Goal: Transaction & Acquisition: Obtain resource

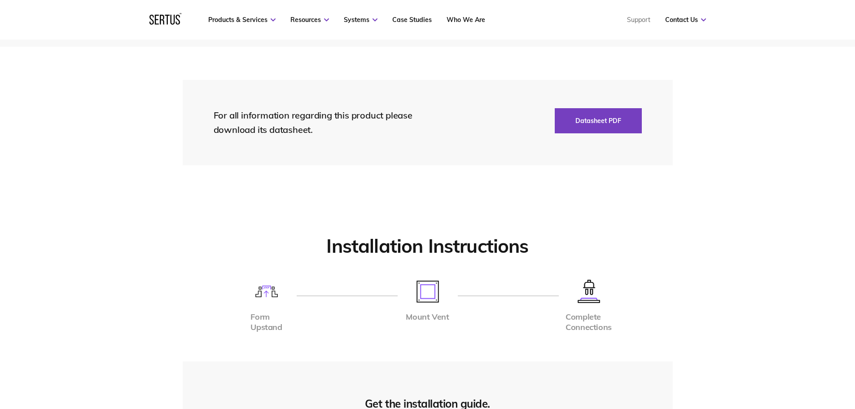
scroll to position [1931, 0]
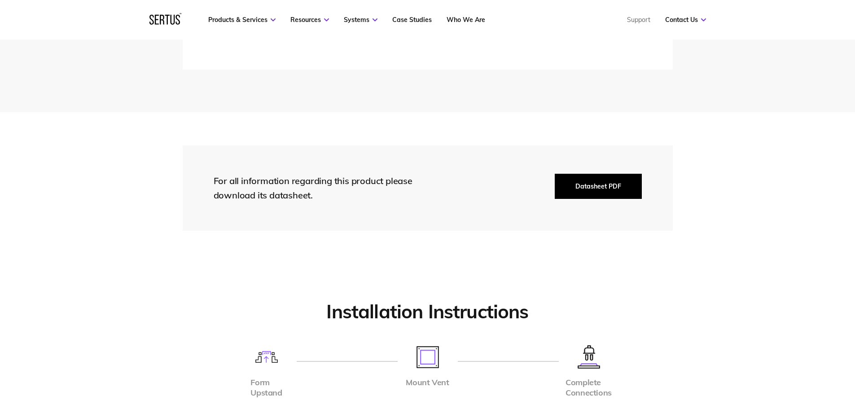
click at [621, 192] on button "Datasheet PDF" at bounding box center [598, 186] width 87 height 25
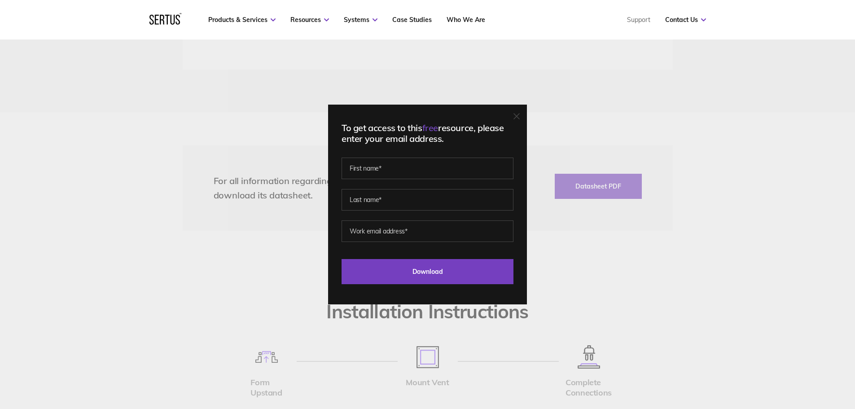
click at [521, 109] on div "To get access to this free resource, please enter your email address. Last Down…" at bounding box center [427, 205] width 199 height 200
click at [520, 115] on icon at bounding box center [517, 116] width 6 height 6
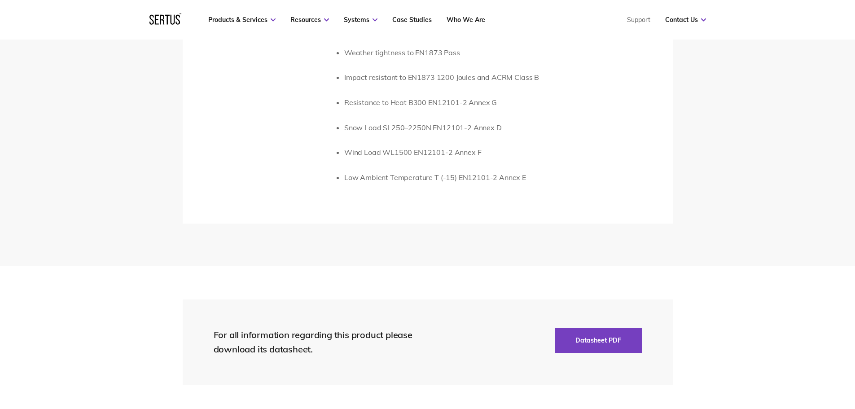
scroll to position [1976, 0]
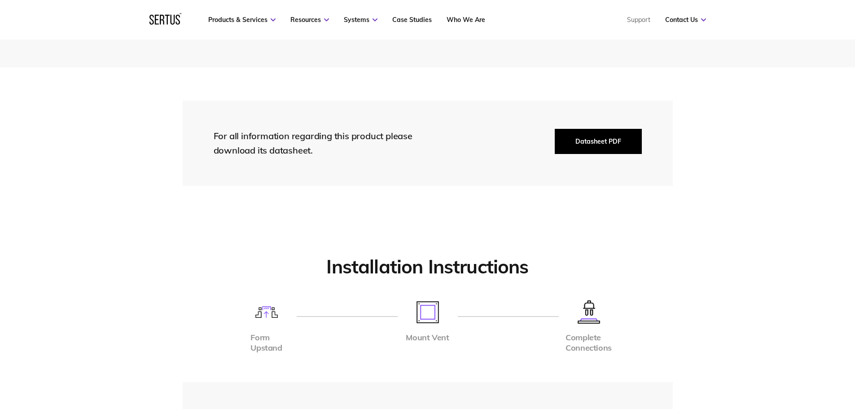
click at [598, 145] on button "Datasheet PDF" at bounding box center [598, 141] width 87 height 25
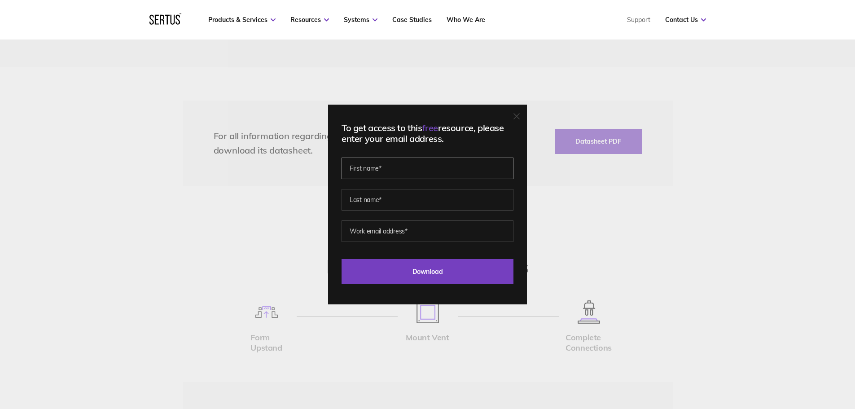
click at [384, 167] on input "text" at bounding box center [428, 169] width 172 height 22
type input "[PERSON_NAME]"
type input "Kinnear"
click at [383, 232] on input "[EMAIL_ADDRESS][DOMAIN_NAME]" at bounding box center [428, 231] width 172 height 22
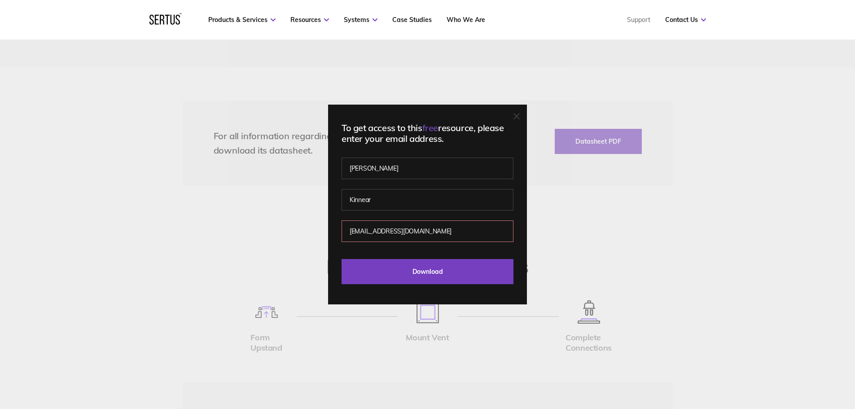
type input "[EMAIL_ADDRESS][DOMAIN_NAME]"
drag, startPoint x: 388, startPoint y: 242, endPoint x: 408, endPoint y: 268, distance: 32.6
click at [408, 268] on input "Download" at bounding box center [428, 271] width 172 height 25
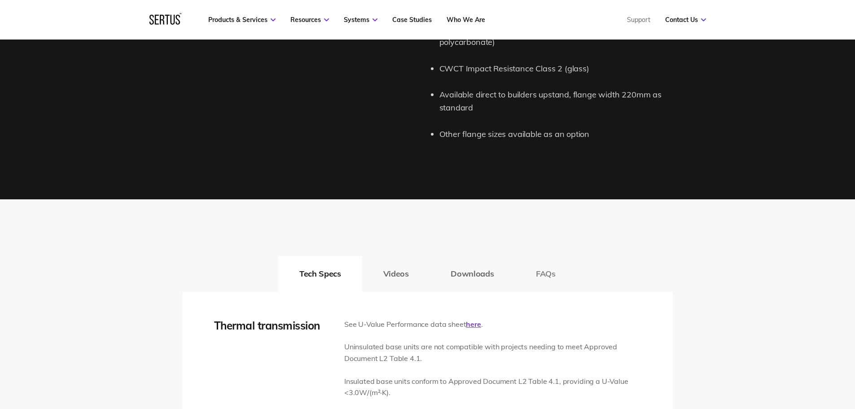
scroll to position [1347, 0]
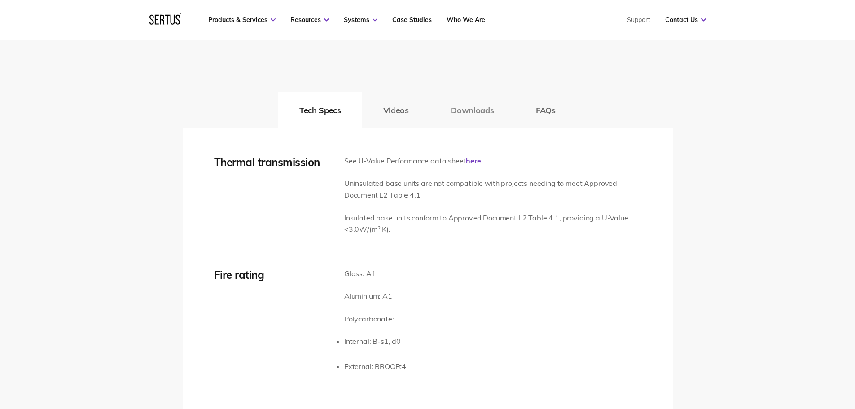
click at [476, 104] on button "Downloads" at bounding box center [472, 111] width 85 height 36
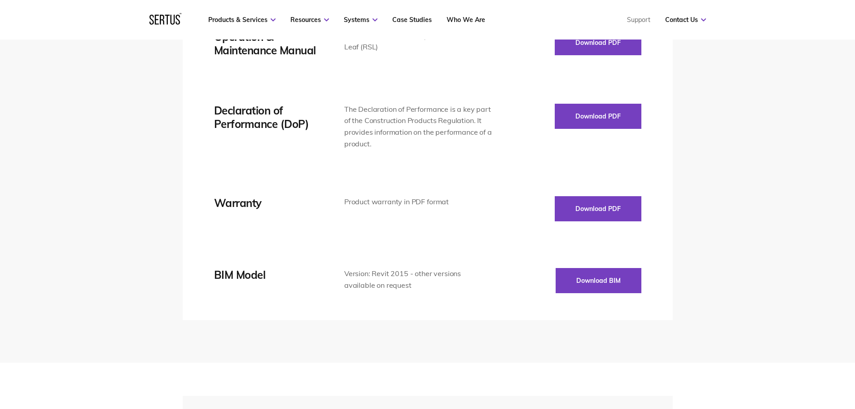
scroll to position [1706, 0]
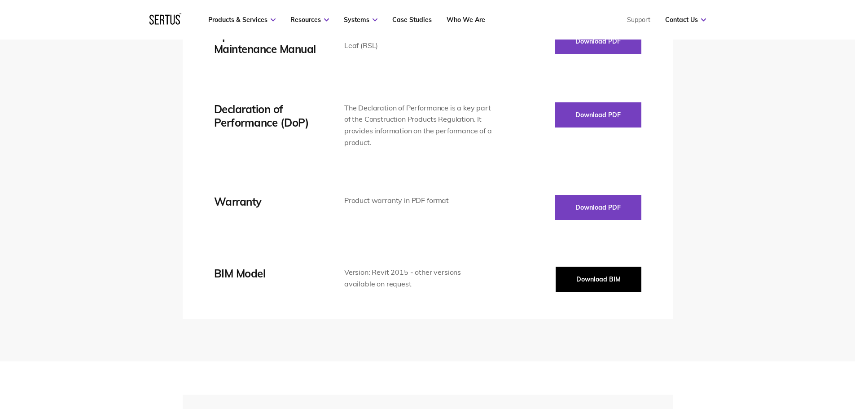
click at [586, 283] on button "Download BIM" at bounding box center [599, 279] width 86 height 25
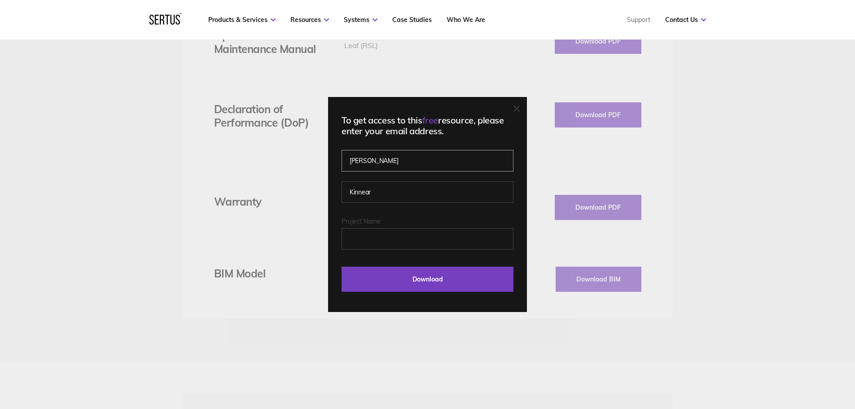
click at [410, 156] on input "[PERSON_NAME]" at bounding box center [428, 161] width 172 height 22
click at [390, 242] on input "Project Name" at bounding box center [428, 239] width 172 height 22
click at [397, 243] on input "Project Name" at bounding box center [428, 239] width 172 height 22
type input "[GEOGRAPHIC_DATA][US_STATE]"
click at [433, 299] on div "To get access to this free resource, please enter your email address. [PERSON_N…" at bounding box center [427, 204] width 199 height 215
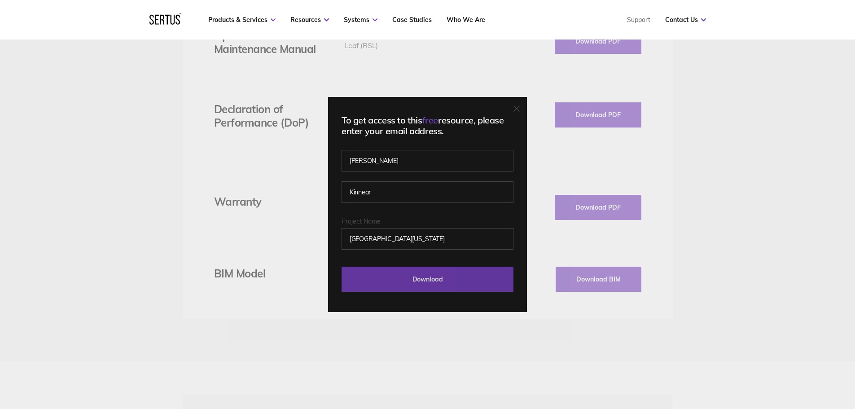
click at [436, 277] on input "Download" at bounding box center [428, 279] width 172 height 25
